Goal: Information Seeking & Learning: Learn about a topic

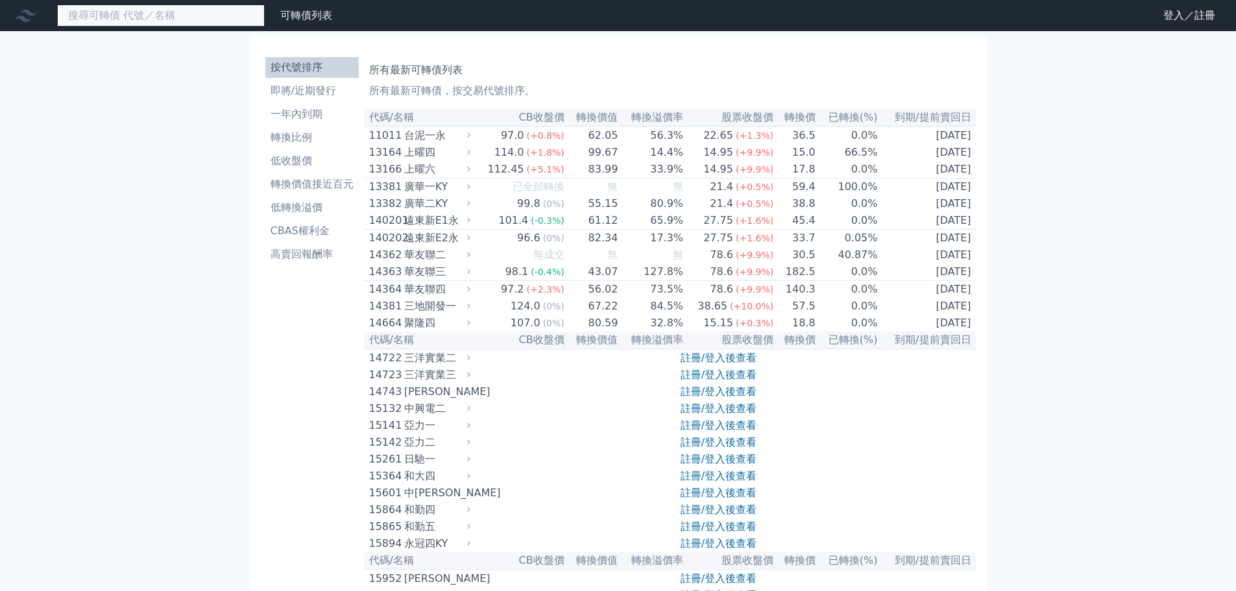
click at [169, 18] on input at bounding box center [161, 16] width 208 height 22
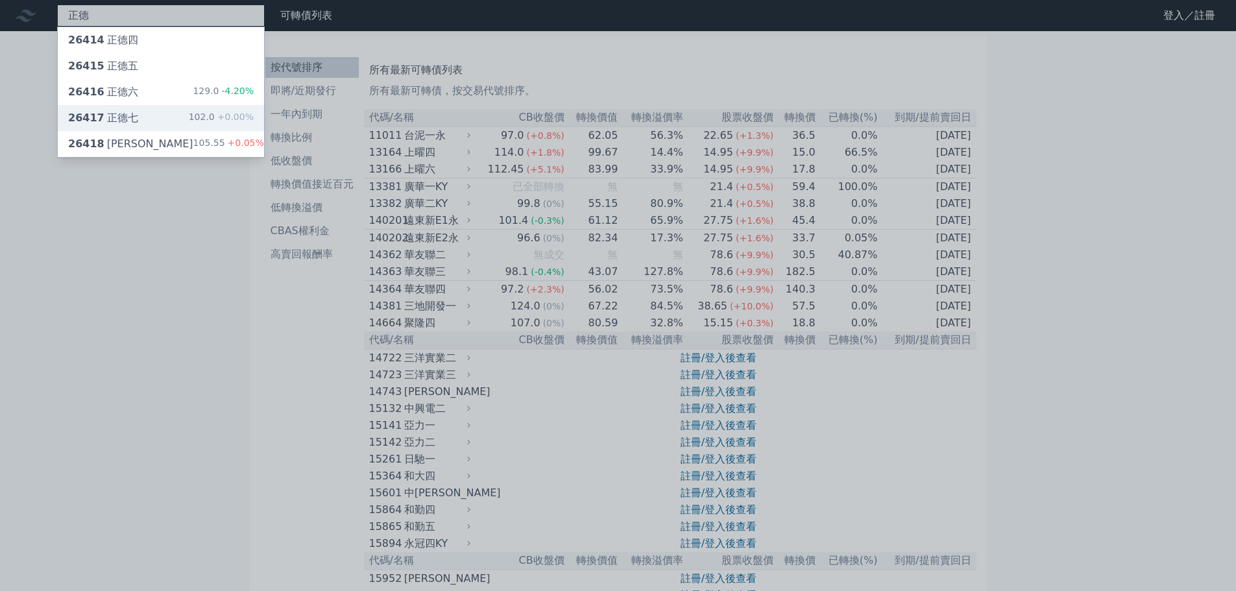
type input "正德"
click at [197, 117] on div "102.0 +0.00%" at bounding box center [221, 118] width 65 height 16
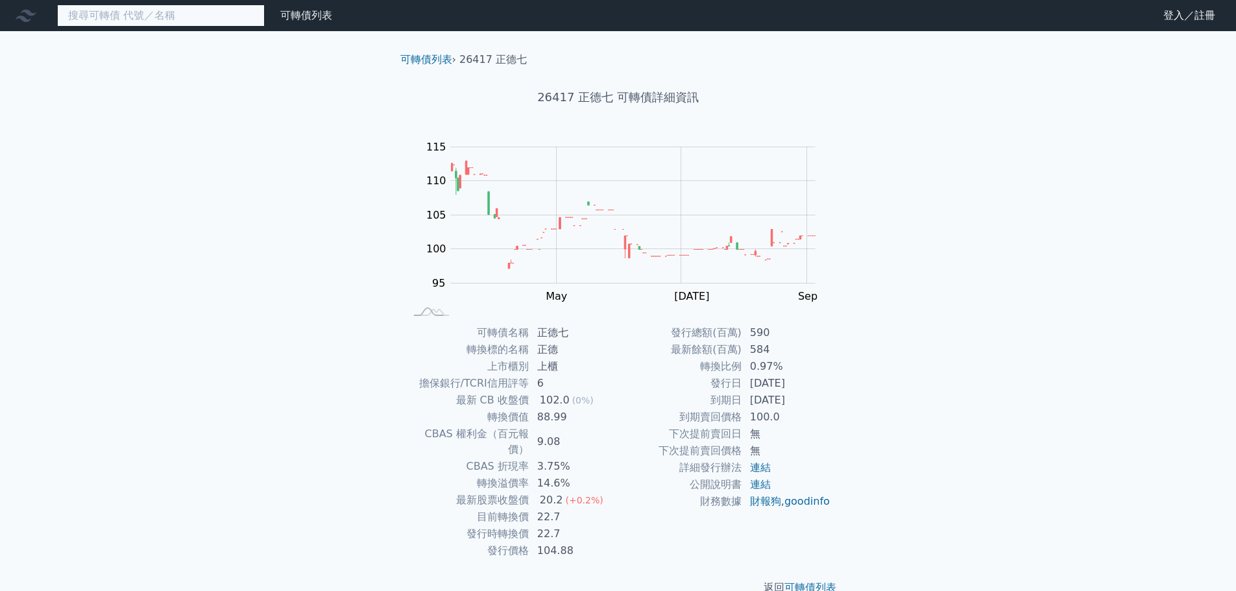
click at [112, 9] on input at bounding box center [161, 16] width 208 height 22
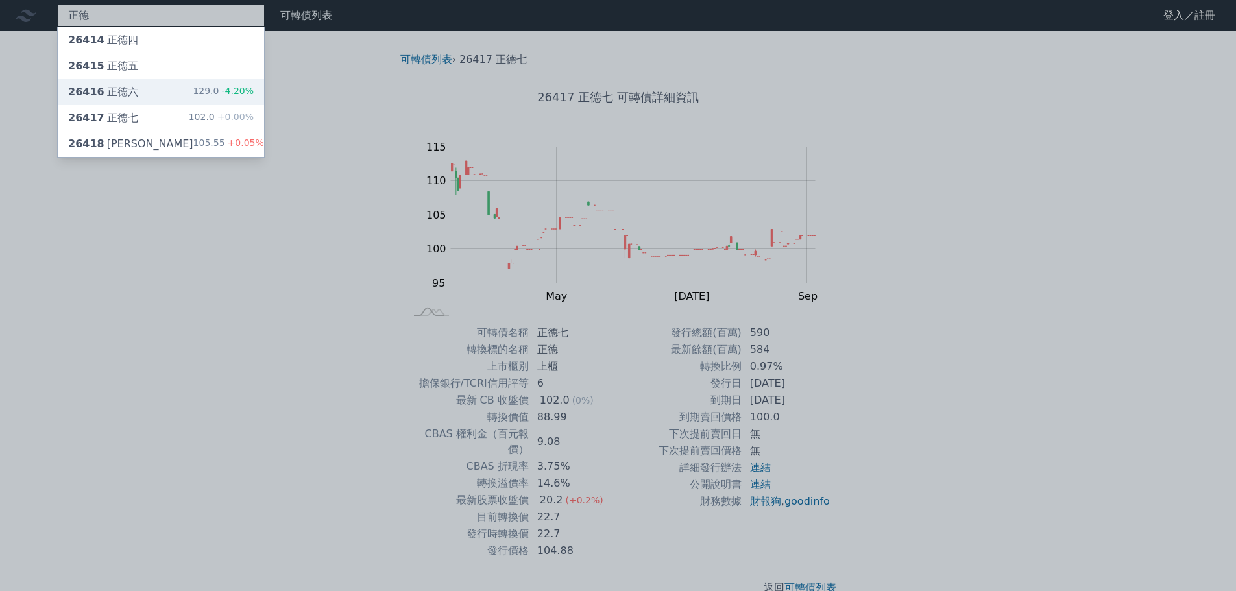
type input "正德"
click at [139, 93] on div "26416 正德六 129.0 -4.20%" at bounding box center [161, 92] width 206 height 26
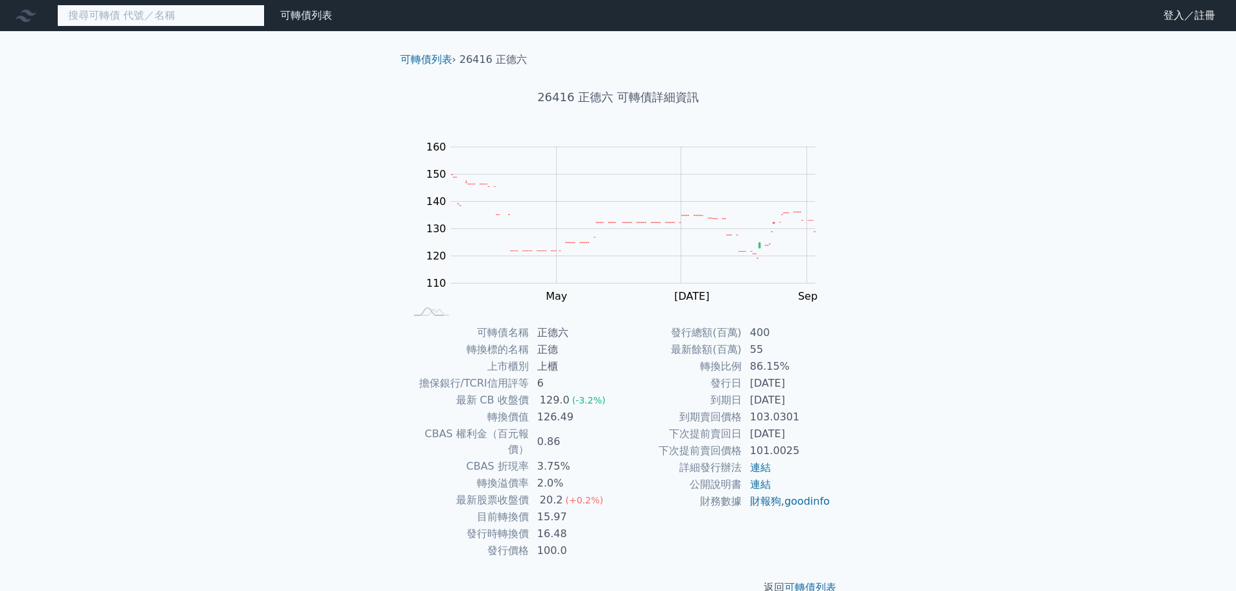
click at [156, 12] on input at bounding box center [161, 16] width 208 height 22
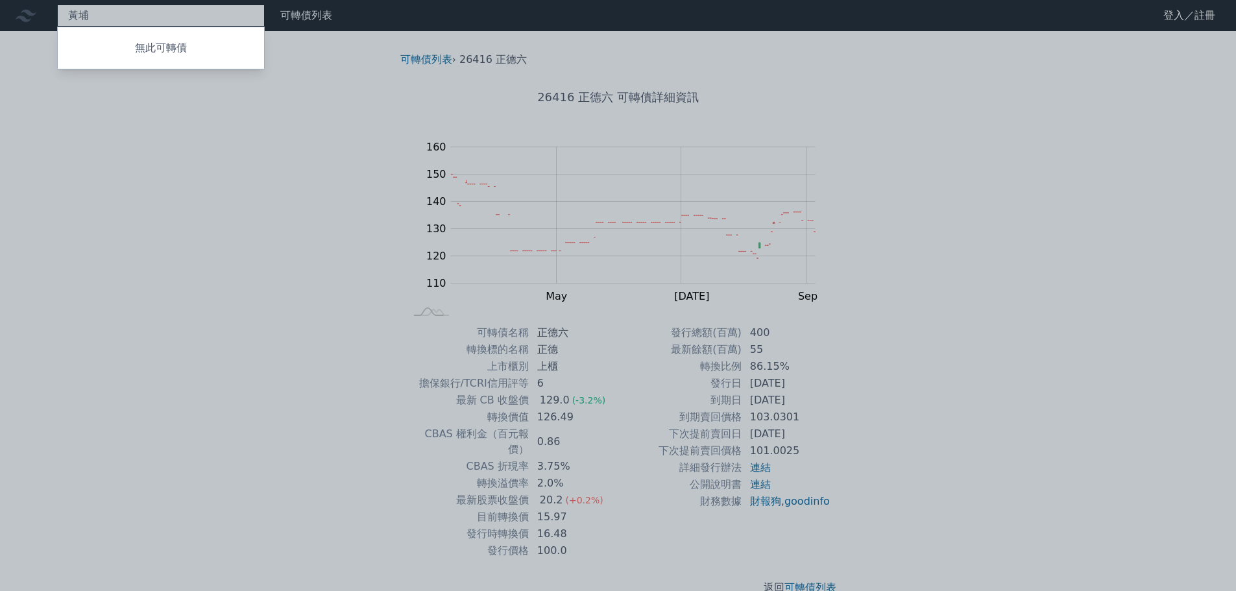
type input "黃"
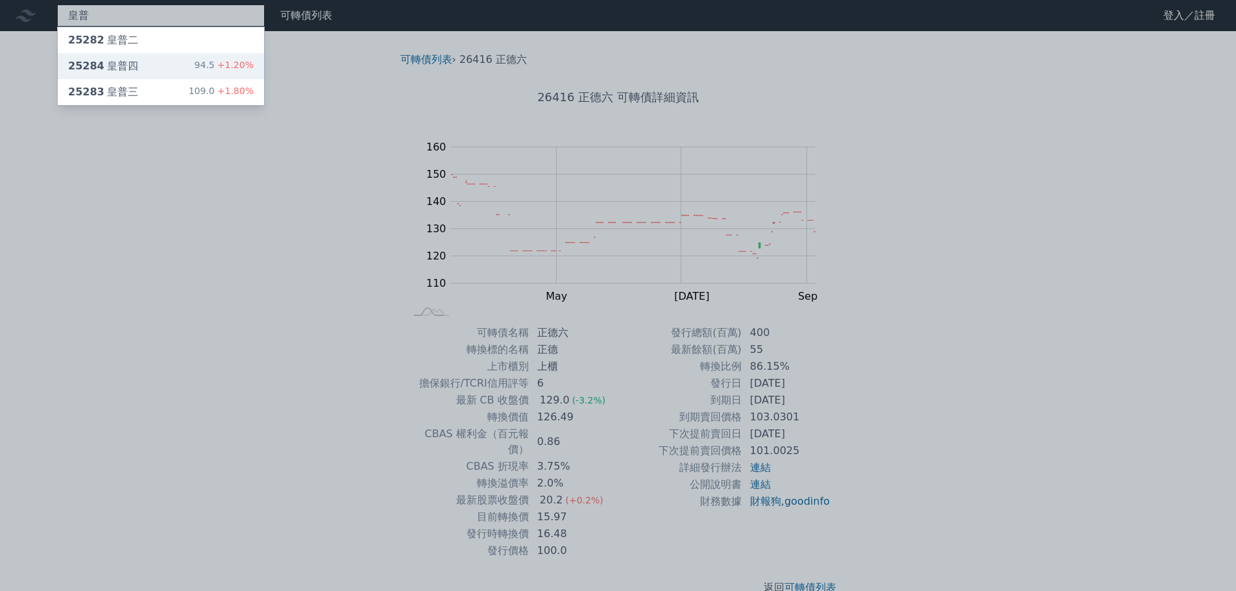
type input "皇普"
click at [172, 60] on div "25284 皇普四 94.5 +1.20%" at bounding box center [161, 66] width 206 height 26
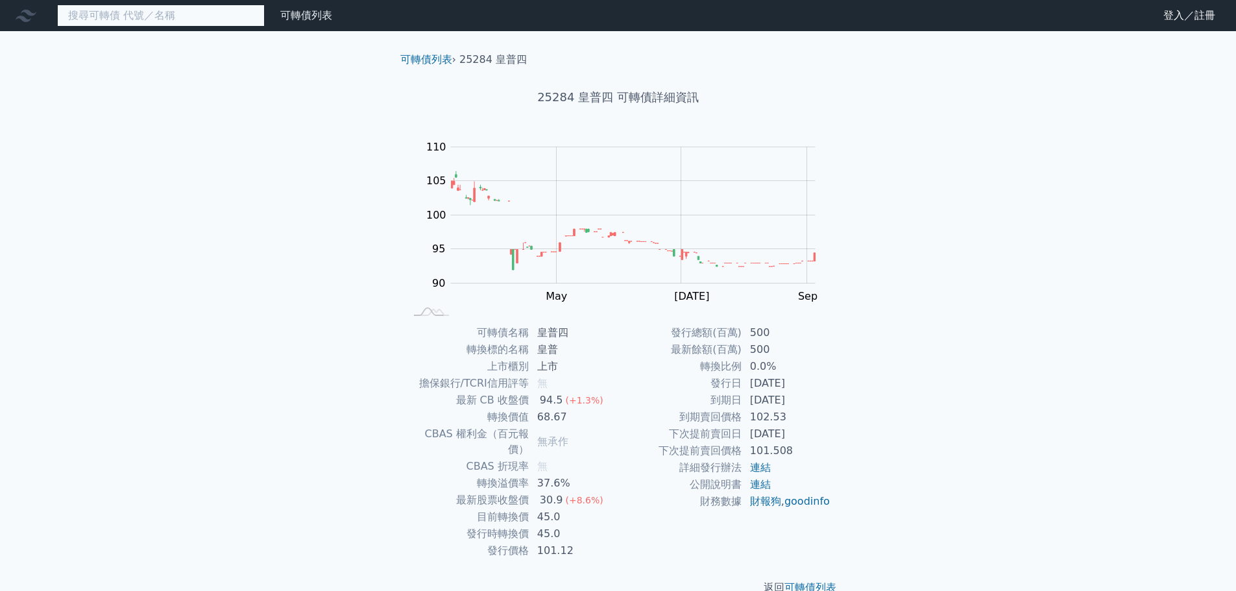
click at [134, 19] on input at bounding box center [161, 16] width 208 height 22
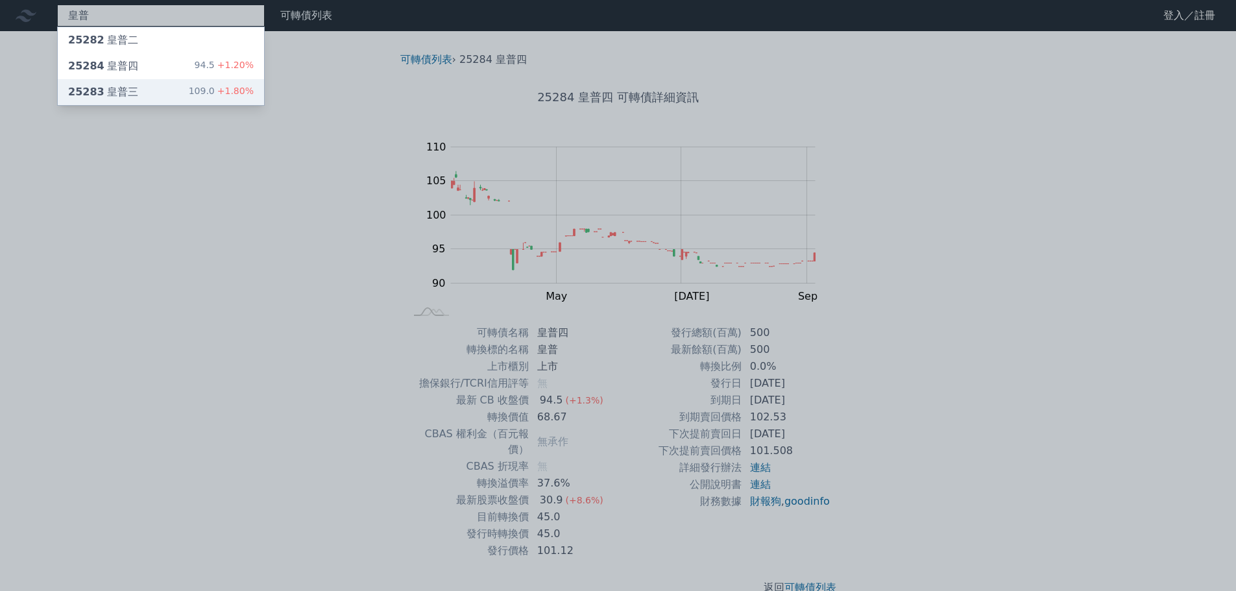
type input "皇普"
click at [130, 89] on div "25283 皇普三" at bounding box center [103, 92] width 70 height 16
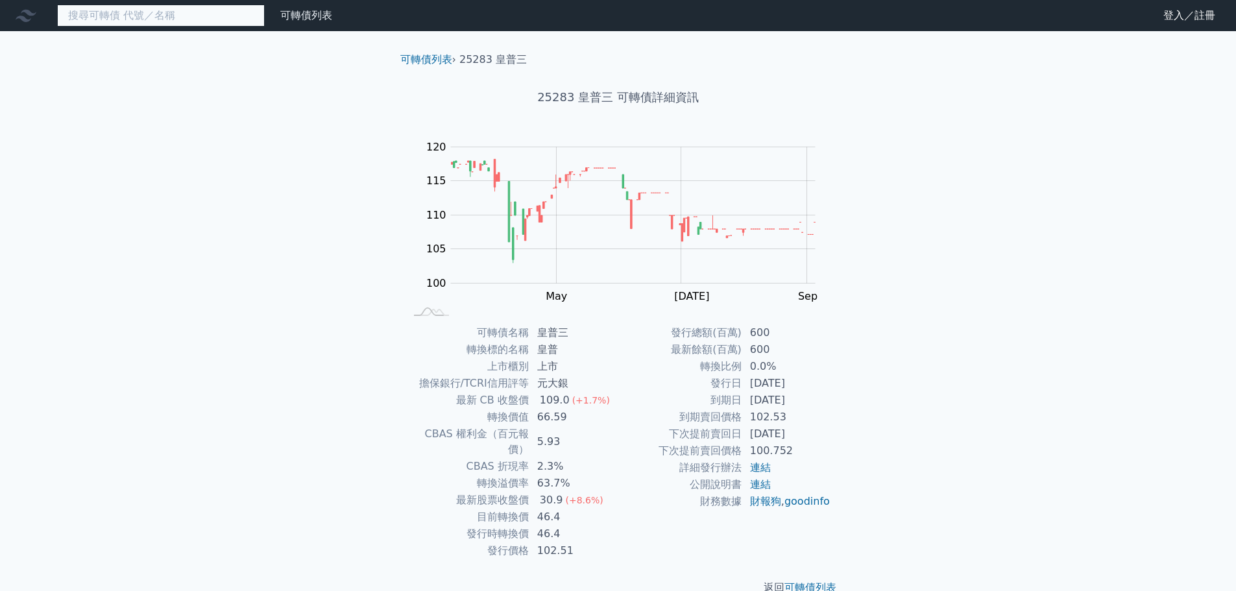
click at [189, 22] on input at bounding box center [161, 16] width 208 height 22
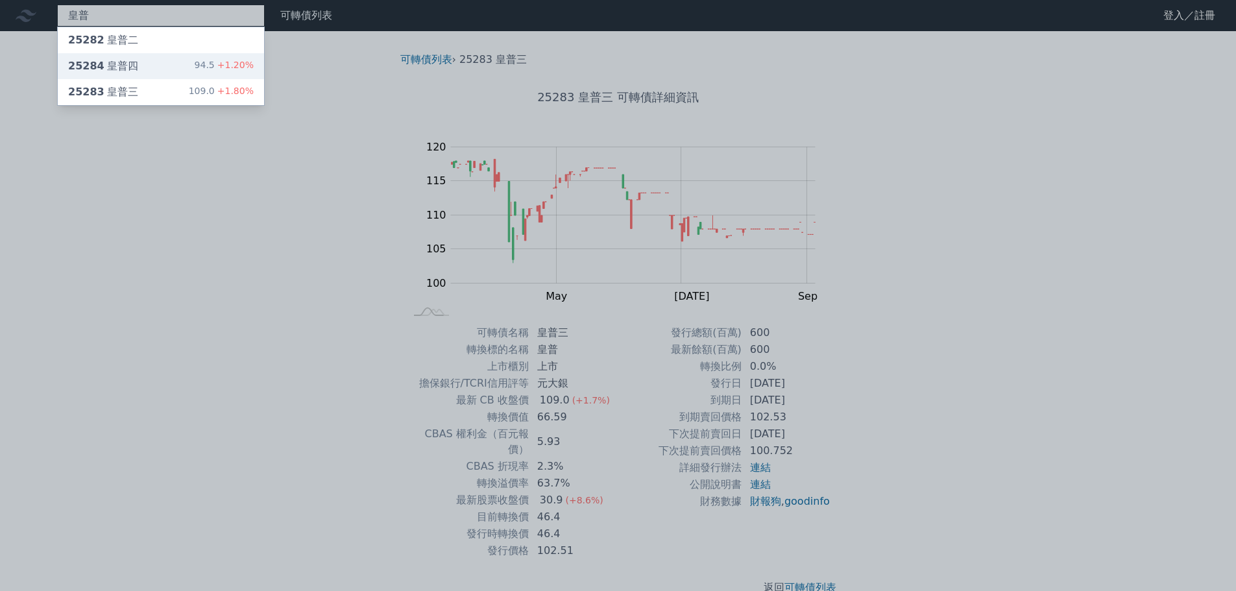
type input "皇普"
click at [191, 59] on div "25284 皇普四 94.5 +1.20%" at bounding box center [161, 66] width 206 height 26
